Goal: Task Accomplishment & Management: Manage account settings

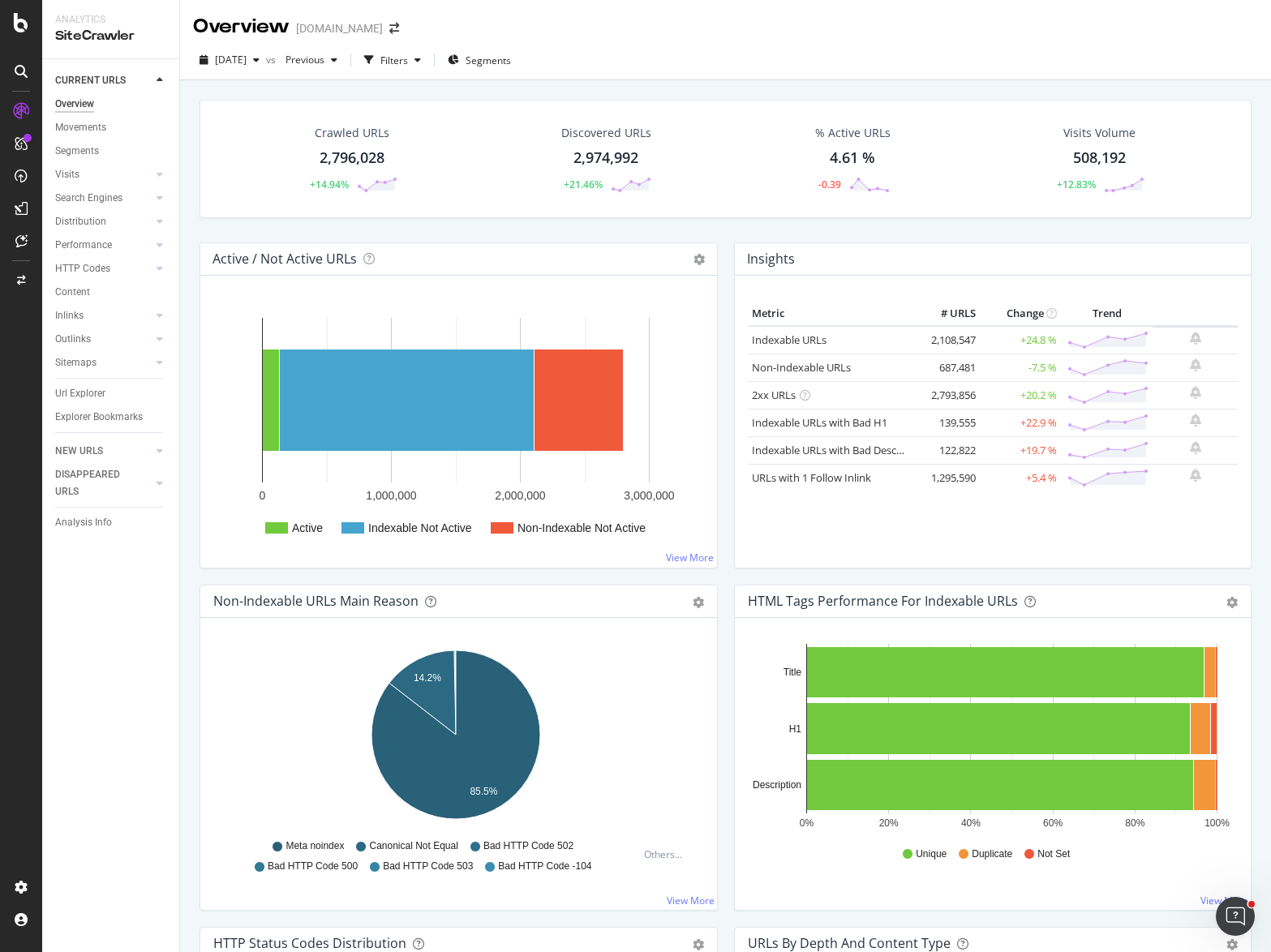
click at [695, 38] on div "Overview [DOMAIN_NAME]" at bounding box center [726, 20] width 1091 height 40
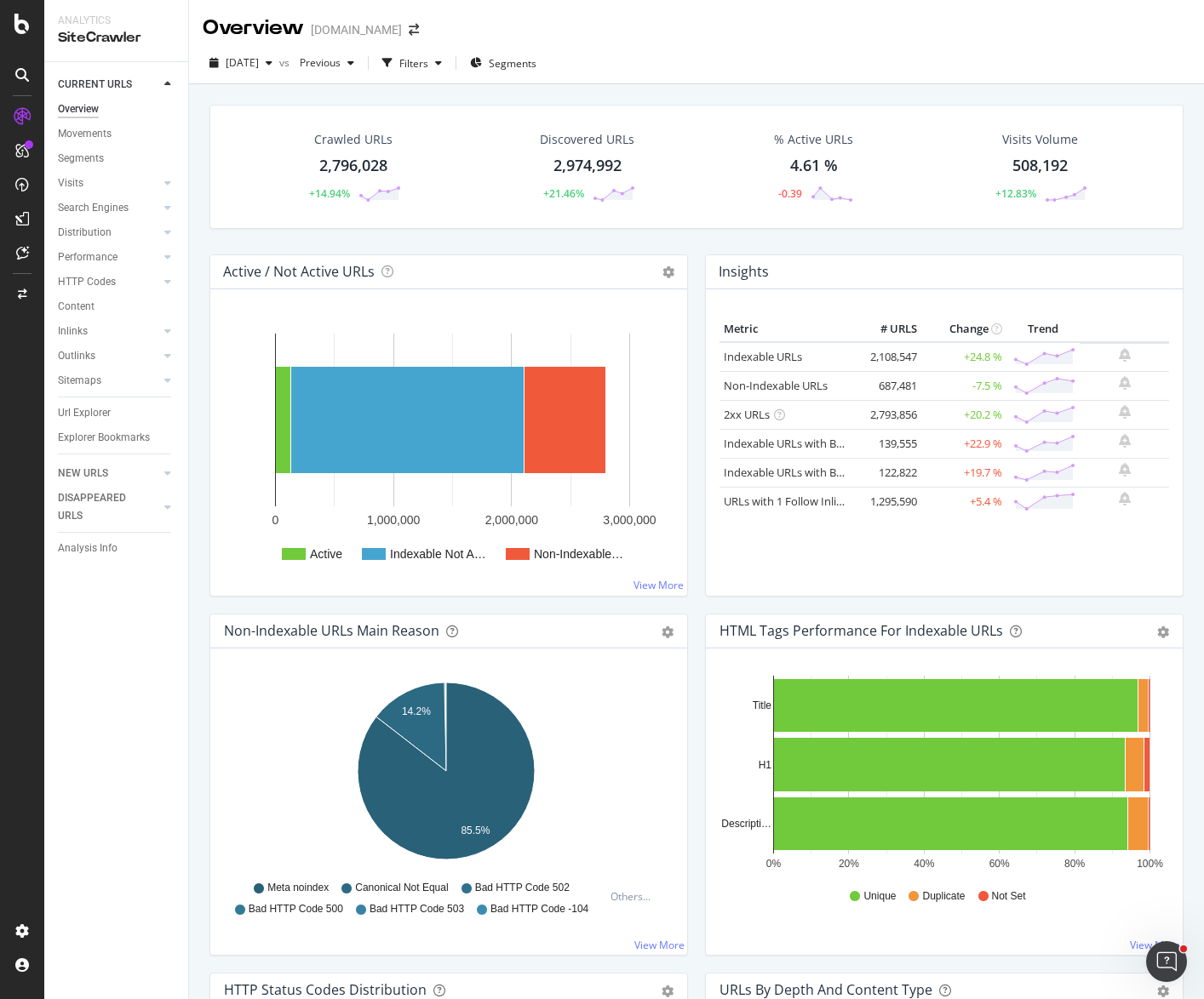
click at [584, 89] on div "Crawled URLs 2,796,028 +14.94% Discovered URLs 2,974,992 +21.46% % Active URLs …" at bounding box center [696, 584] width 1015 height 999
click at [402, 33] on span at bounding box center [414, 30] width 24 height 12
click at [409, 30] on icon "arrow-right-arrow-left" at bounding box center [414, 30] width 11 height 12
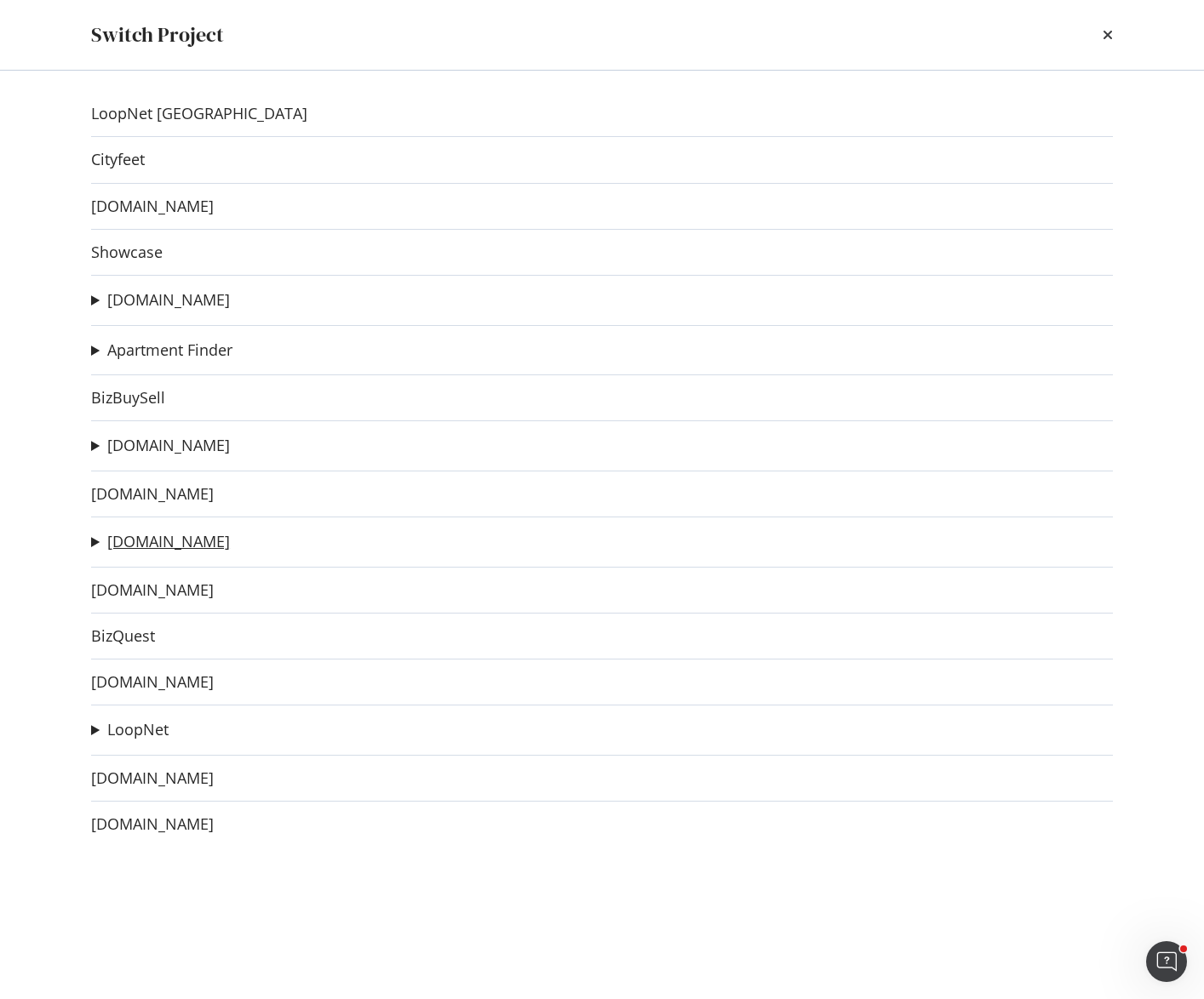
click at [158, 543] on link "[DOMAIN_NAME]" at bounding box center [169, 541] width 123 height 18
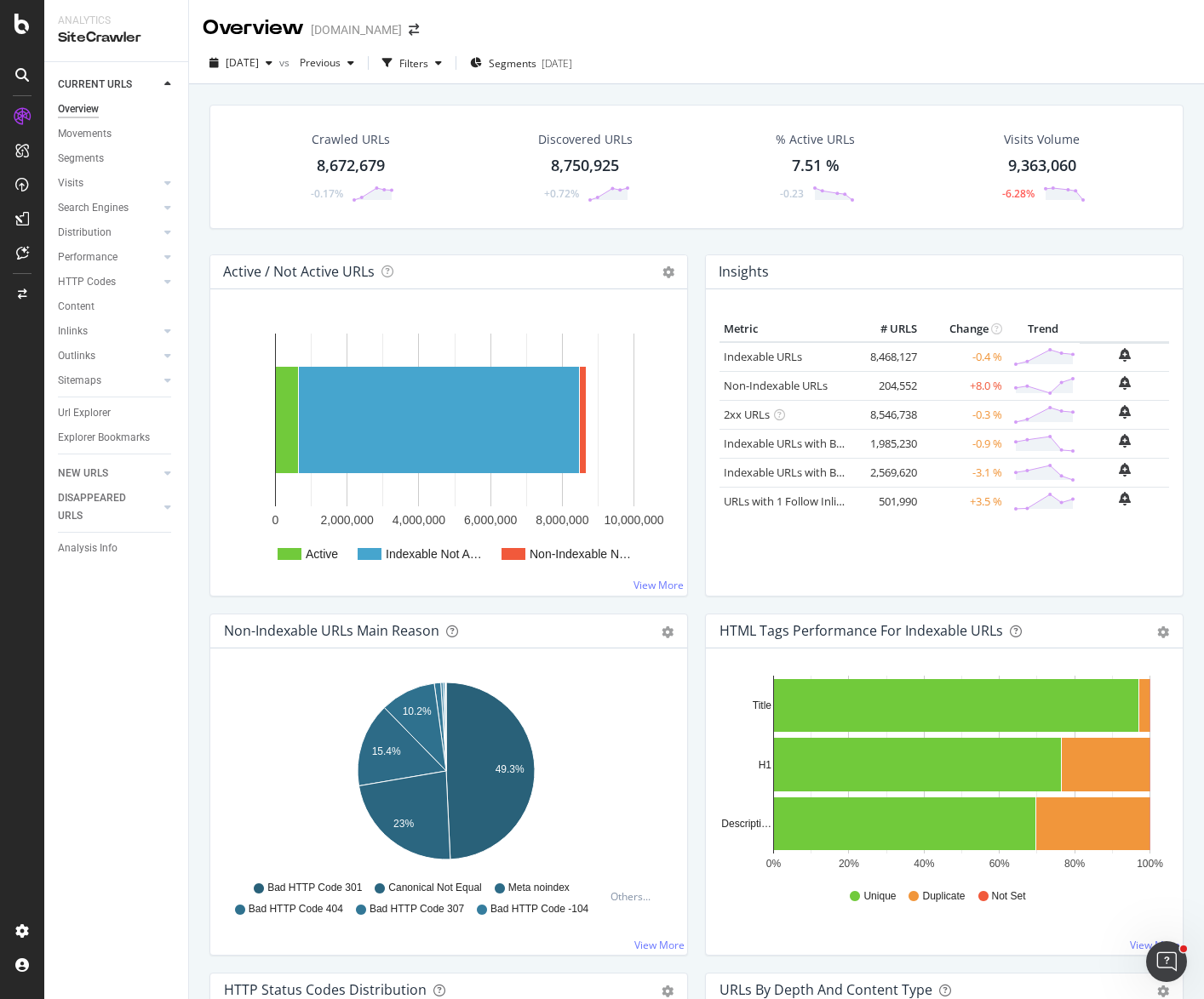
click at [454, 232] on div "Crawled URLs 8,672,679 -0.17% Discovered URLs 8,750,925 +0.72% % Active URLs 7.…" at bounding box center [696, 180] width 991 height 150
drag, startPoint x: 787, startPoint y: 237, endPoint x: 715, endPoint y: 234, distance: 72.1
click at [786, 237] on div "Crawled URLs 8,672,679 -0.17% Discovered URLs 8,750,925 +0.72% % Active URLs 7.…" at bounding box center [696, 180] width 991 height 150
click at [121, 851] on div "Project settings" at bounding box center [88, 855] width 71 height 13
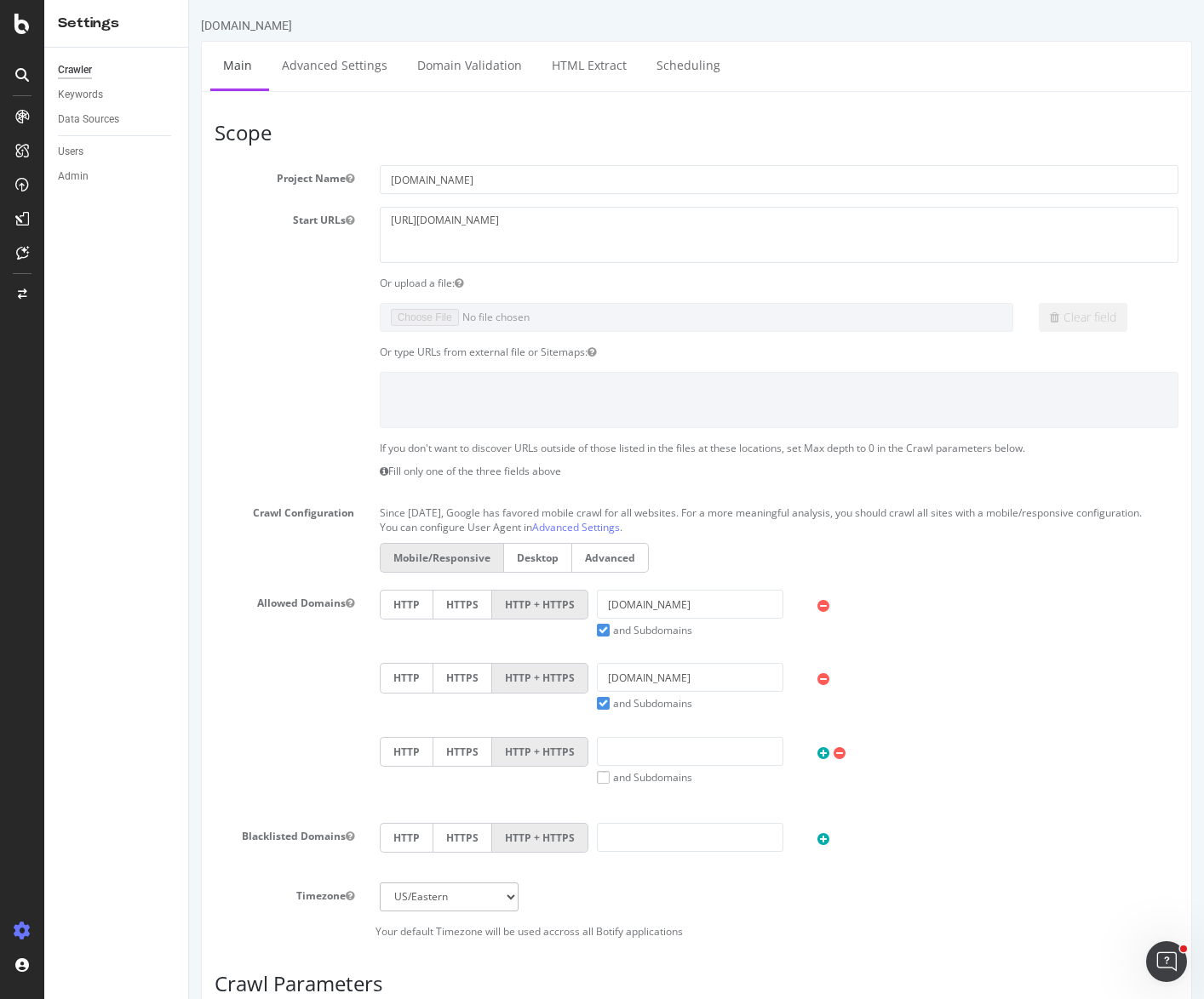
click at [185, 362] on div "Crawler Keywords Data Sources Users Admin" at bounding box center [116, 524] width 144 height 952
click at [662, 69] on link "Scheduling" at bounding box center [688, 64] width 89 height 47
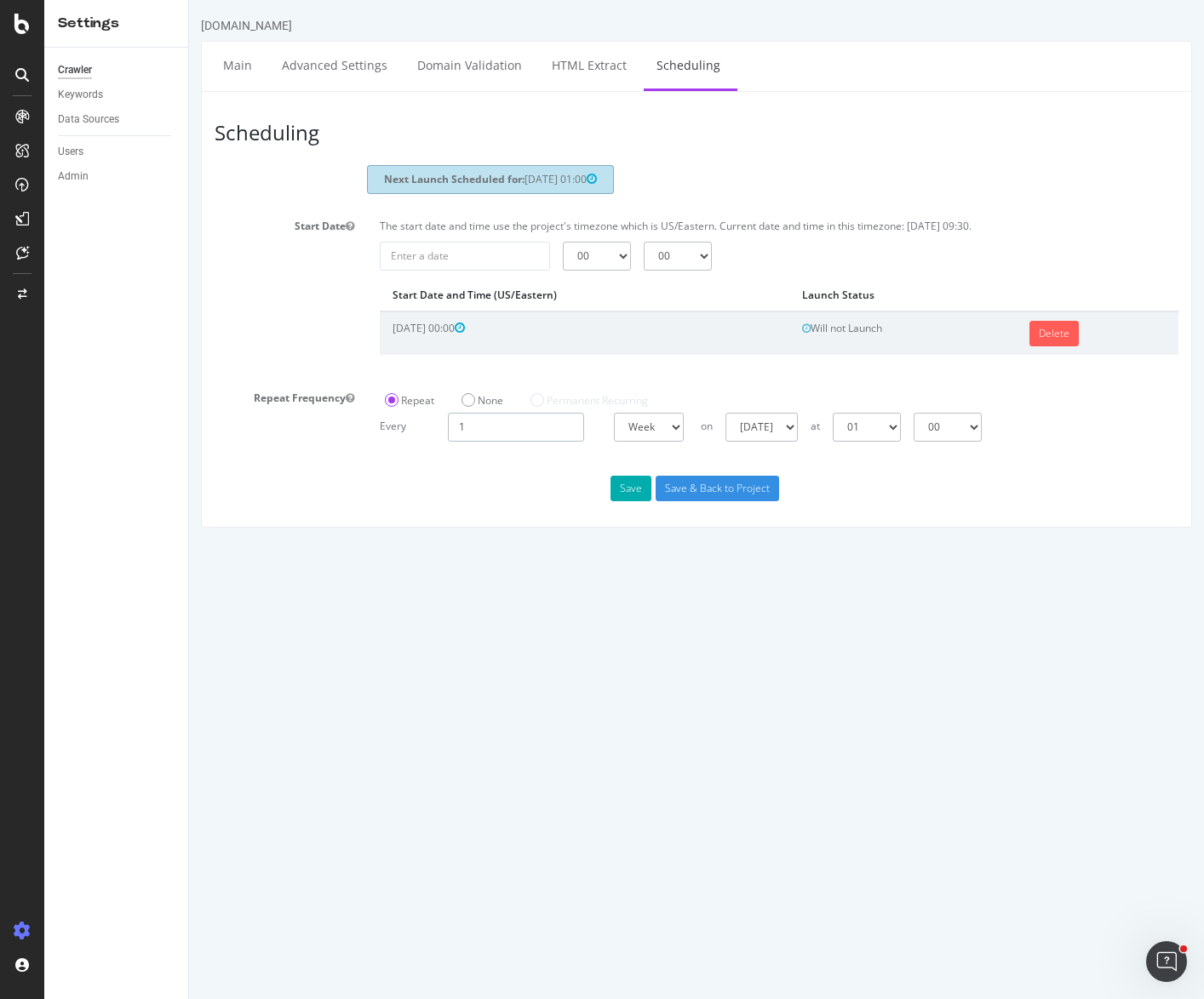
drag, startPoint x: 483, startPoint y: 442, endPoint x: 447, endPoint y: 439, distance: 36.1
click at [448, 439] on input "1" at bounding box center [516, 427] width 137 height 29
type input "3"
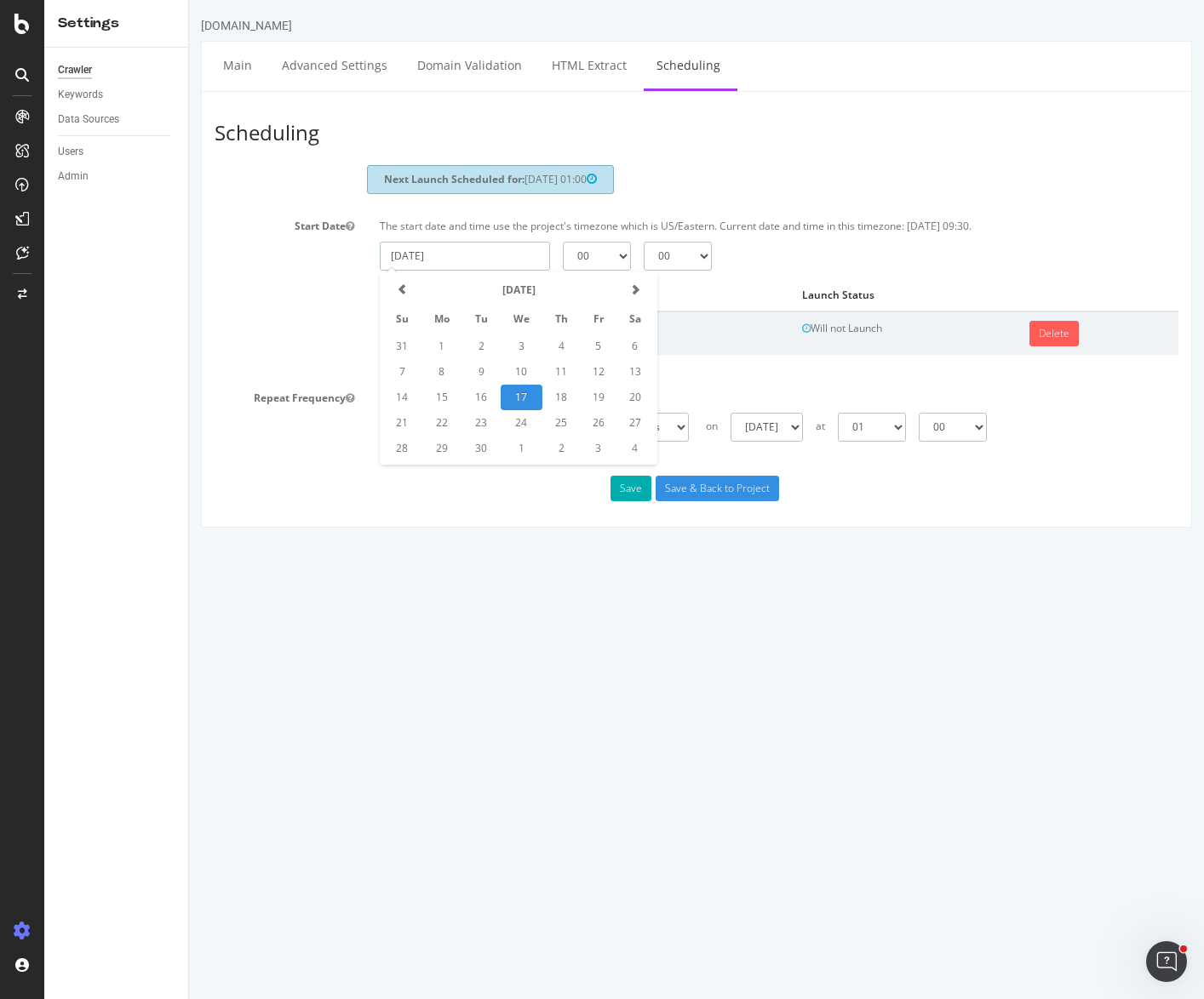
click at [409, 270] on input "[DATE]" at bounding box center [464, 256] width 170 height 29
click at [557, 462] on td "2" at bounding box center [562, 448] width 38 height 26
type input "[DATE]"
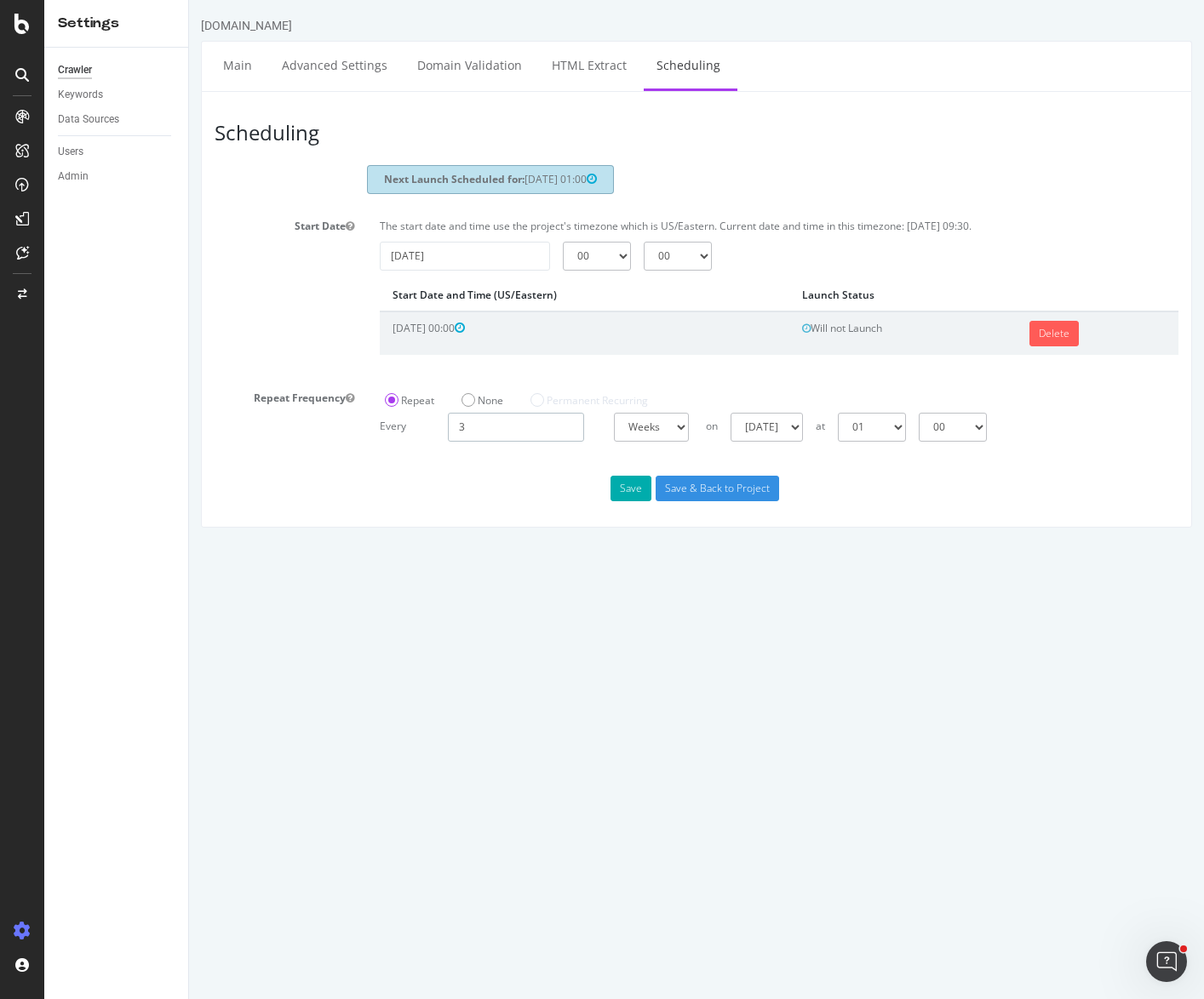
click at [523, 440] on input "3" at bounding box center [516, 427] width 137 height 29
click at [795, 442] on select "[DATE] [DATE] [DATE] [DATE] [DATE] [DATE] [DATE]" at bounding box center [766, 427] width 72 height 29
select select "3"
click at [731, 427] on select "[DATE] [DATE] [DATE] [DATE] [DATE] [DATE] [DATE]" at bounding box center [766, 427] width 72 height 29
click at [906, 438] on select "00 01 02 03 04 05 06 07 08 09 10 11 12 13 14 15 16 17 18 19 20 21 22 23" at bounding box center [871, 427] width 68 height 29
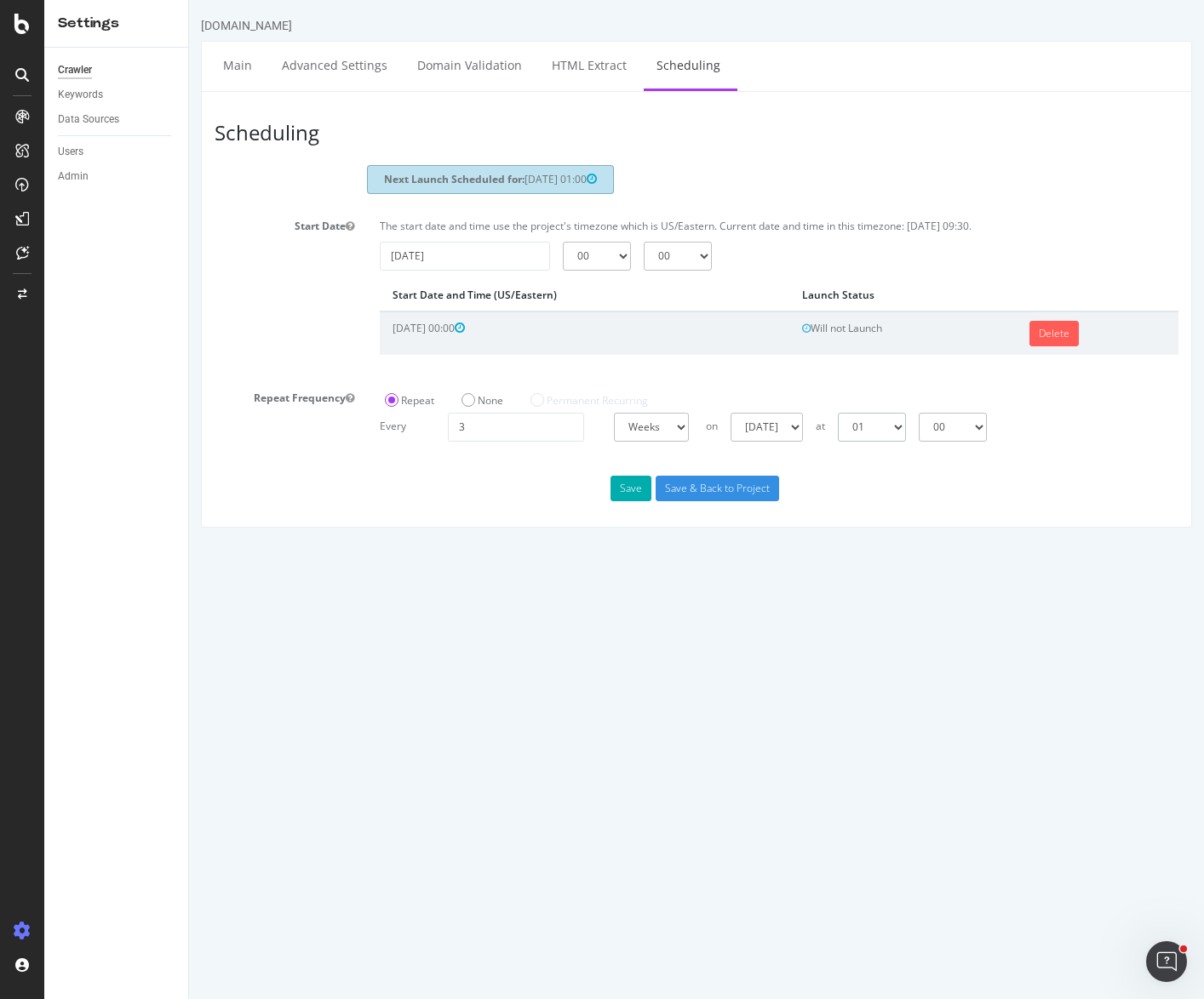
click at [838, 427] on select "00 01 02 03 04 05 06 07 08 09 10 11 12 13 14 15 16 17 18 19 20 21 22 23" at bounding box center [871, 427] width 68 height 29
click at [487, 521] on div "Scheduling Next Launch Scheduled for: [DATE] 01:00 Start Date The start date an…" at bounding box center [696, 310] width 991 height 437
click at [1064, 346] on link "Delete" at bounding box center [1053, 334] width 49 height 26
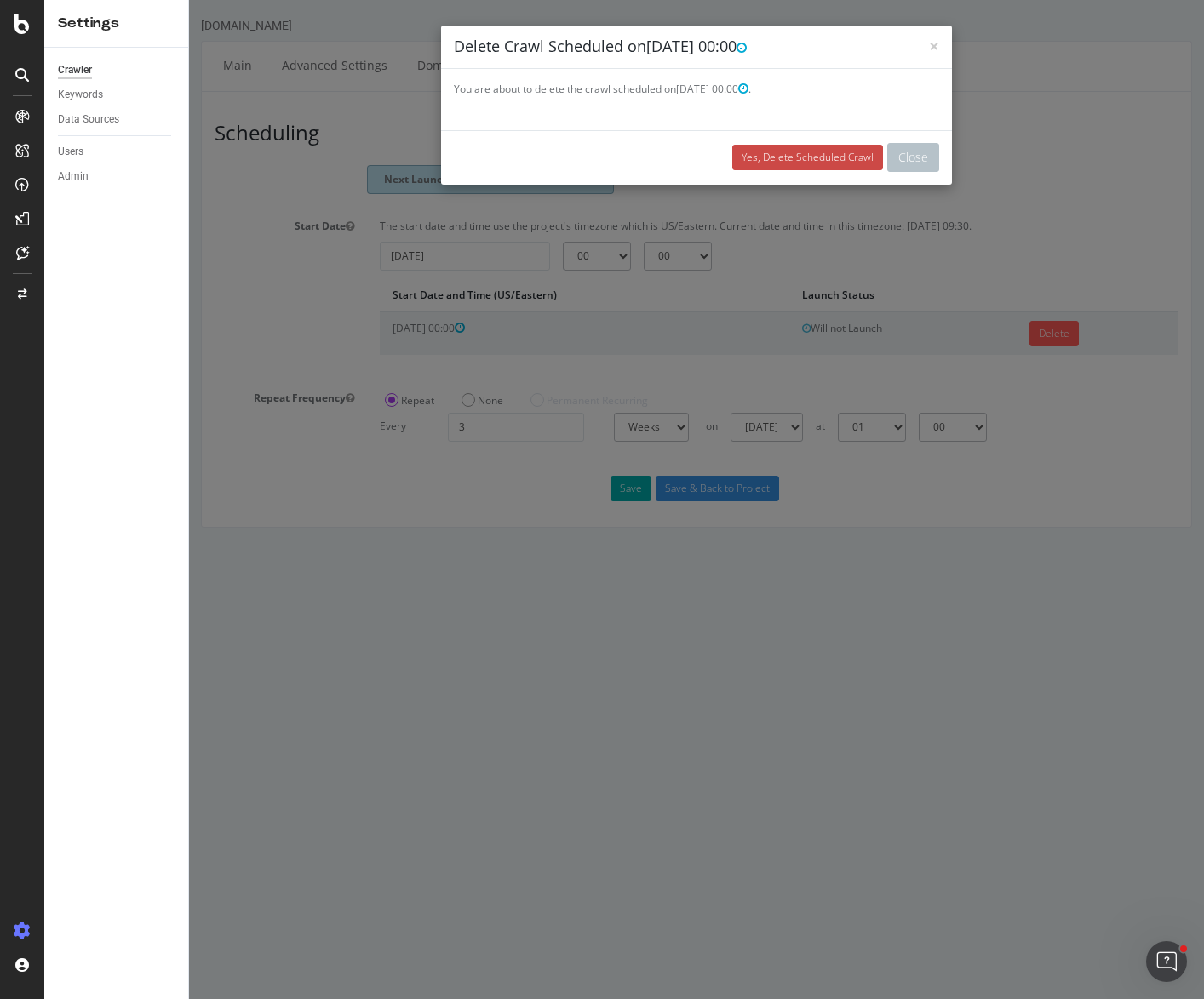
click at [784, 160] on link "Yes, Delete Scheduled Crawl" at bounding box center [807, 158] width 151 height 26
click at [810, 165] on link "Yes, Delete Scheduled Crawl" at bounding box center [807, 158] width 151 height 26
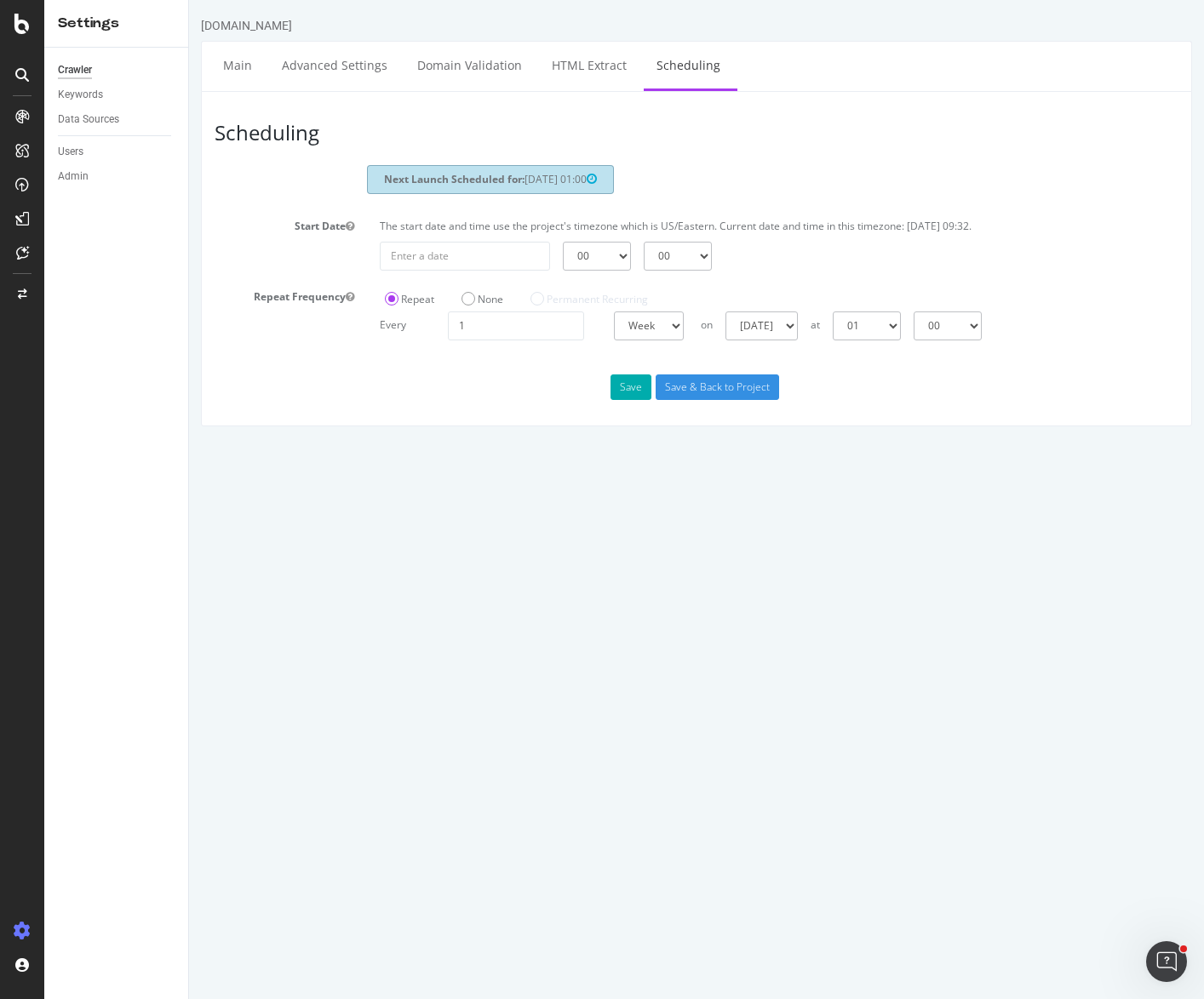
click at [735, 19] on div "[DOMAIN_NAME]" at bounding box center [696, 29] width 991 height 24
click at [723, 12] on body "[DOMAIN_NAME] Main Advanced Settings Domain Validation HTML Extract Scheduling …" at bounding box center [696, 213] width 1015 height 427
